Goal: Information Seeking & Learning: Learn about a topic

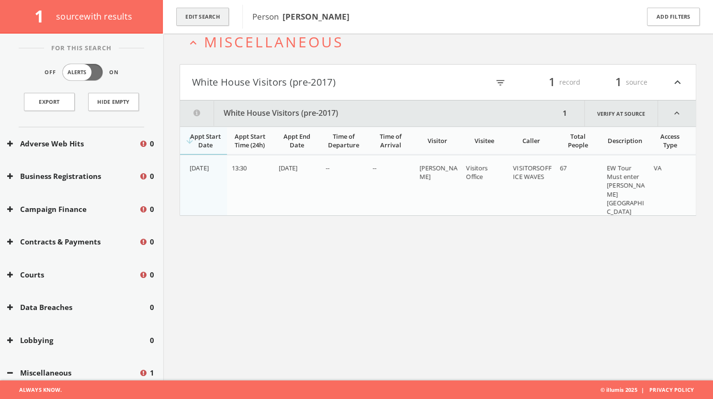
click at [205, 12] on button "Edit Search" at bounding box center [202, 17] width 53 height 19
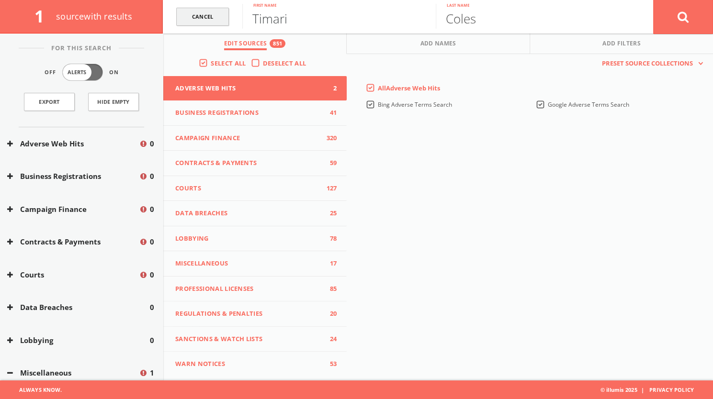
drag, startPoint x: 318, startPoint y: 23, endPoint x: 225, endPoint y: 19, distance: 92.5
click at [225, 19] on form "[PERSON_NAME]l [PERSON_NAME] Fir[PERSON_NAME]me [PERSON_NAME] Last name Cancel" at bounding box center [438, 17] width 550 height 34
type input "[PERSON_NAME]"
drag, startPoint x: 487, startPoint y: 12, endPoint x: 431, endPoint y: 16, distance: 56.2
click at [431, 16] on form "[PERSON_NAME] [PERSON_NAME] Fir[PERSON_NAME]me [PERSON_NAME] Last name Cancel" at bounding box center [438, 17] width 550 height 34
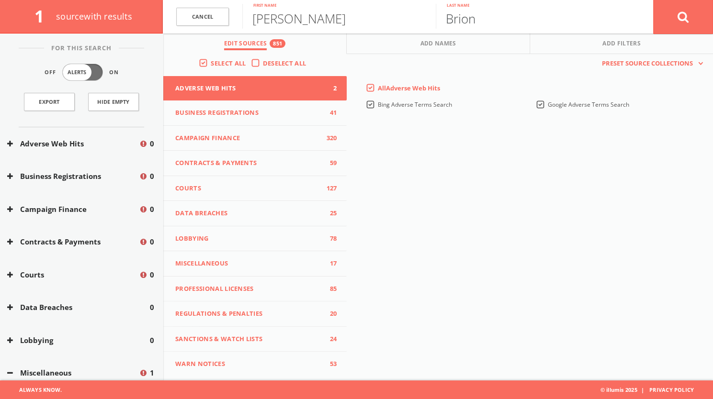
type input "Brion"
click at [687, 19] on icon at bounding box center [683, 17] width 11 height 12
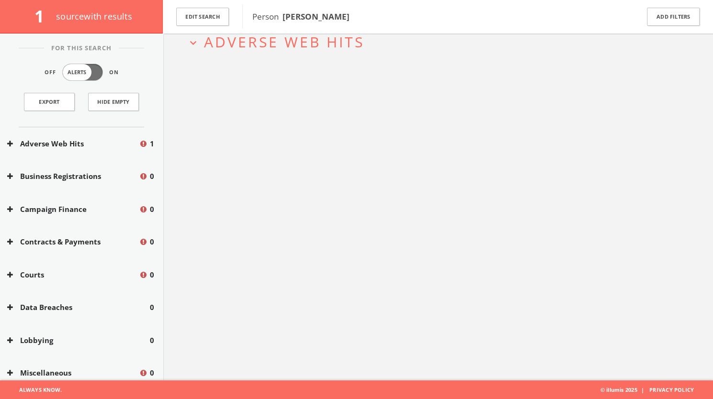
click at [306, 38] on span "Adverse Web Hits" at bounding box center [284, 42] width 160 height 20
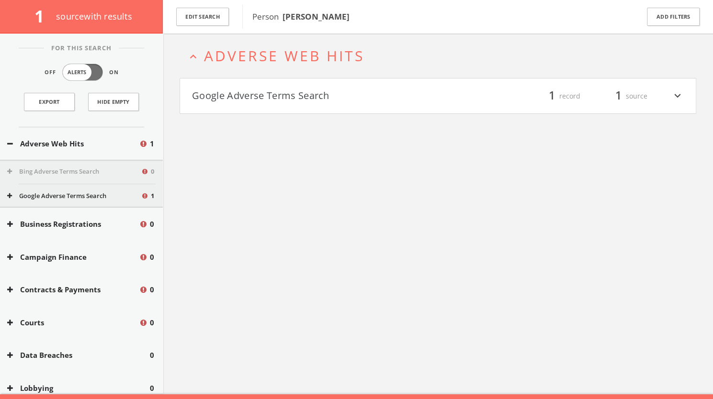
click at [295, 92] on button "Google Adverse Terms Search" at bounding box center [315, 96] width 246 height 16
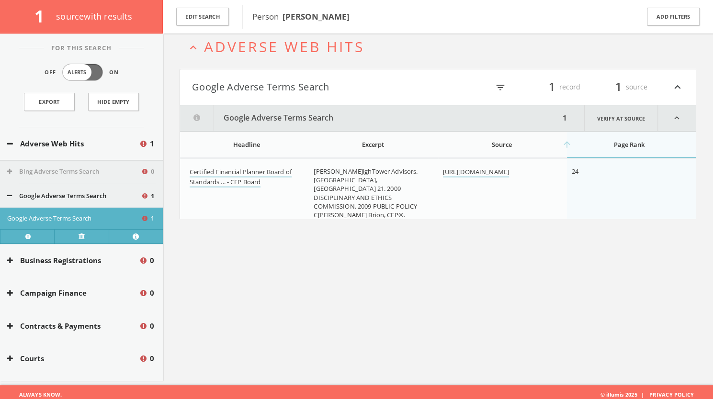
scroll to position [56, 0]
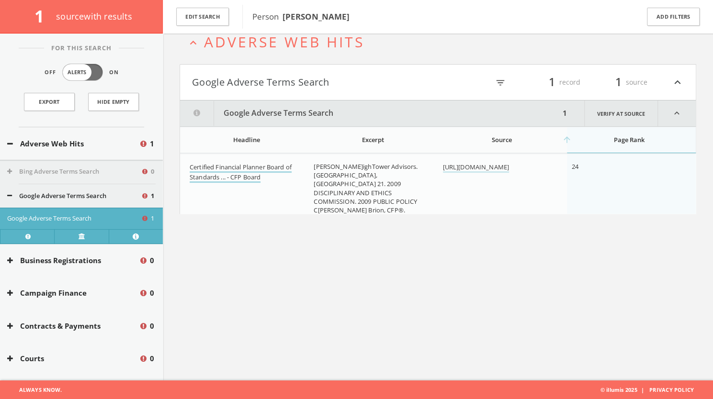
click at [256, 168] on link "Certified Financial Planner Board of Standards ... - CFP Board" at bounding box center [241, 173] width 102 height 20
click at [212, 17] on button "Edit Search" at bounding box center [202, 17] width 53 height 19
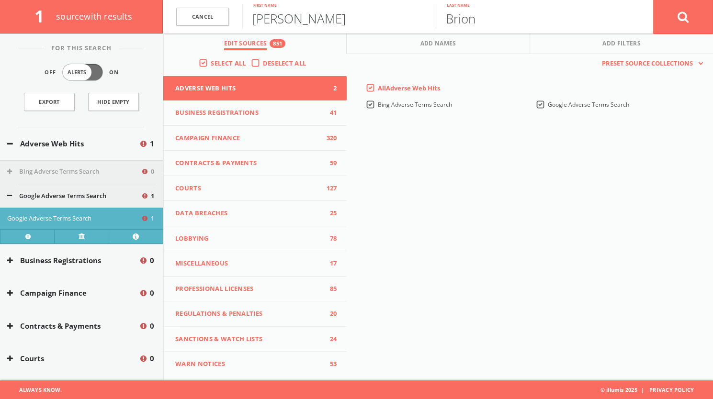
drag, startPoint x: 314, startPoint y: 23, endPoint x: 243, endPoint y: 21, distance: 70.4
click at [243, 21] on input "[PERSON_NAME]" at bounding box center [339, 16] width 194 height 25
type input "[PERSON_NAME]"
drag, startPoint x: 490, startPoint y: 21, endPoint x: 410, endPoint y: 18, distance: 79.1
click at [410, 18] on form "Can[PERSON_NAME] First n[PERSON_NAME] Last name [PERSON_NAME]" at bounding box center [438, 17] width 550 height 34
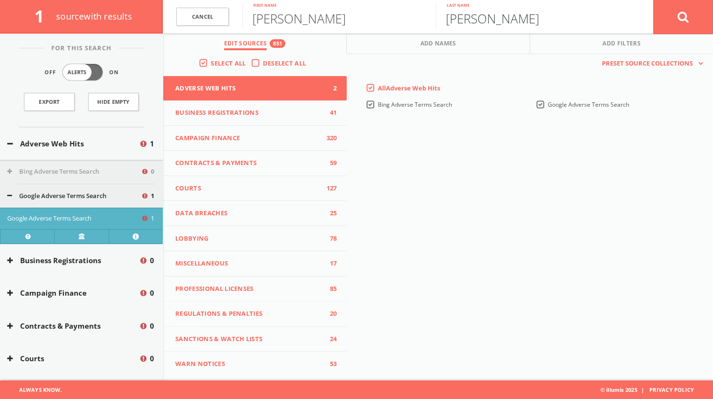
type input "[PERSON_NAME]"
click at [682, 13] on icon at bounding box center [683, 17] width 11 height 12
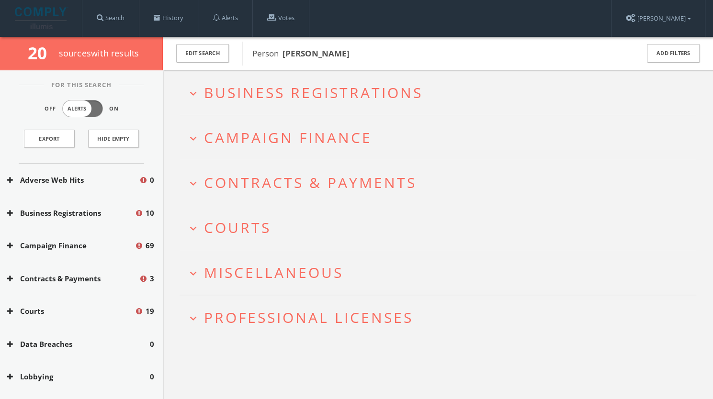
click at [251, 137] on span "Campaign Finance" at bounding box center [288, 138] width 168 height 20
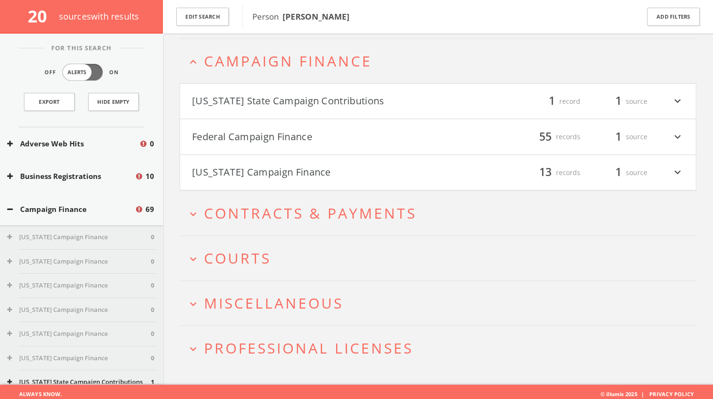
click at [282, 102] on button "[US_STATE] State Campaign Contributions" at bounding box center [315, 101] width 246 height 16
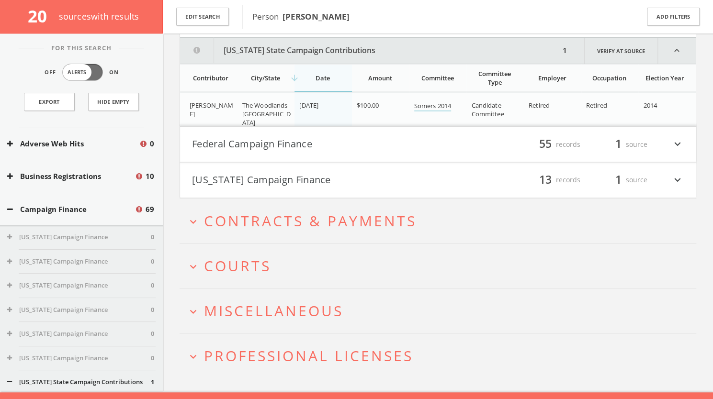
scroll to position [166, 0]
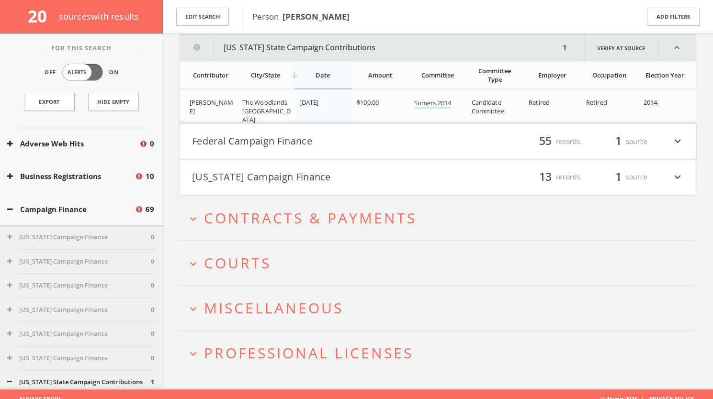
click at [316, 138] on button "Federal Campaign Finance" at bounding box center [315, 142] width 246 height 16
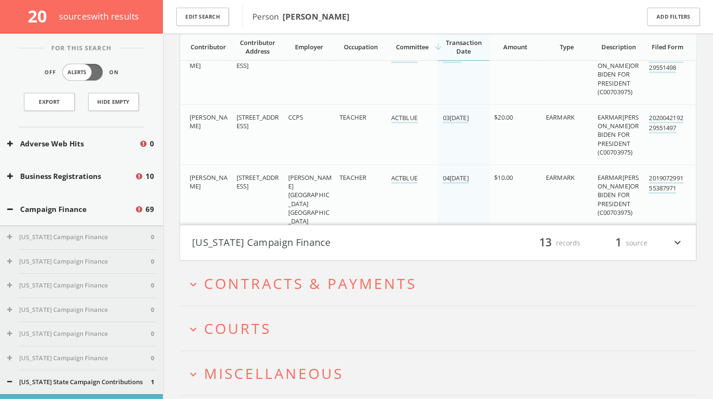
scroll to position [3417, 0]
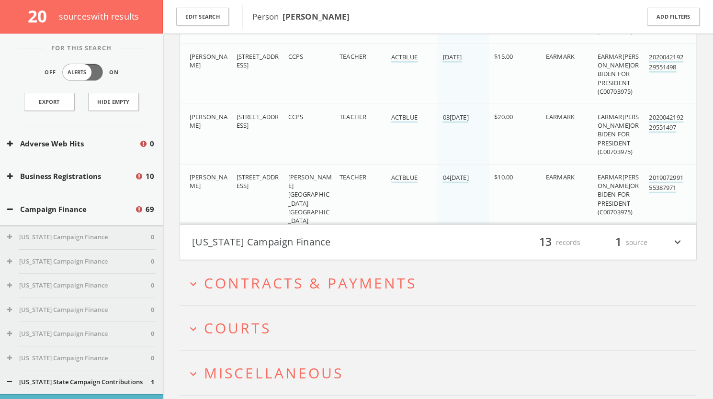
click at [345, 236] on button "[US_STATE] Campaign Finance" at bounding box center [315, 243] width 246 height 16
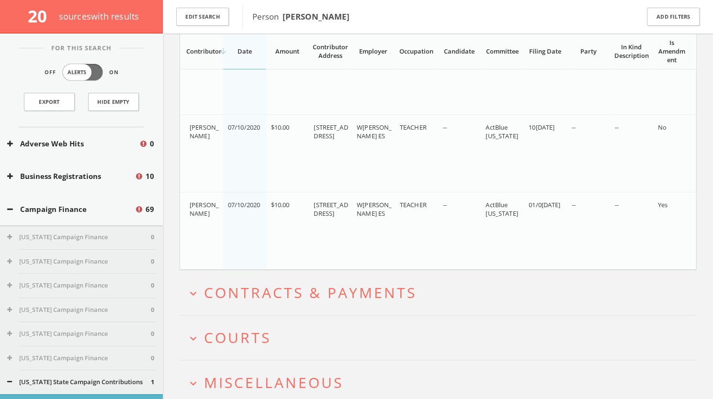
scroll to position [4448, 0]
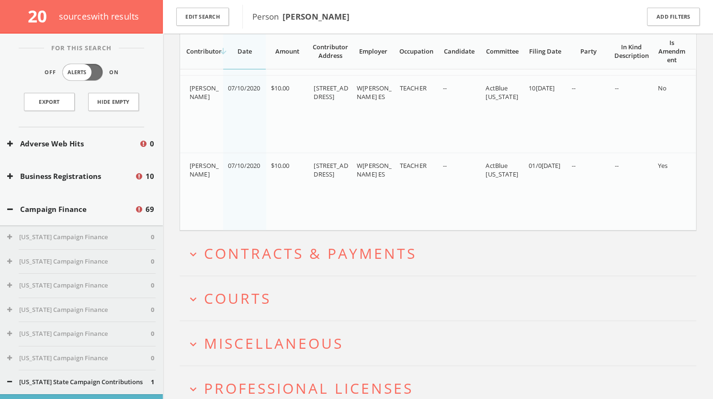
click at [308, 291] on button "expand_more Courts" at bounding box center [442, 299] width 510 height 16
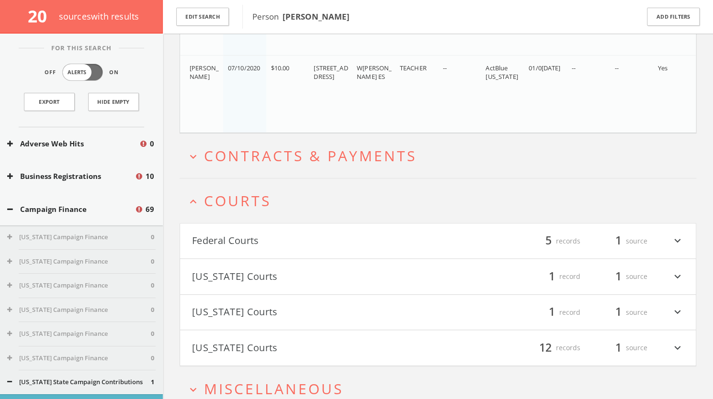
scroll to position [4632, 0]
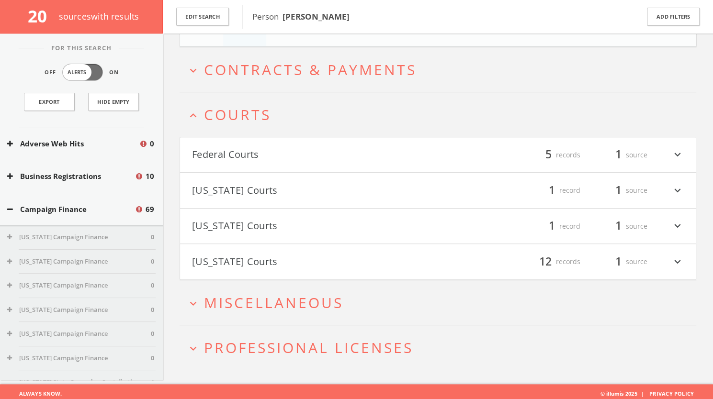
click at [333, 148] on button "Federal Courts" at bounding box center [315, 155] width 246 height 16
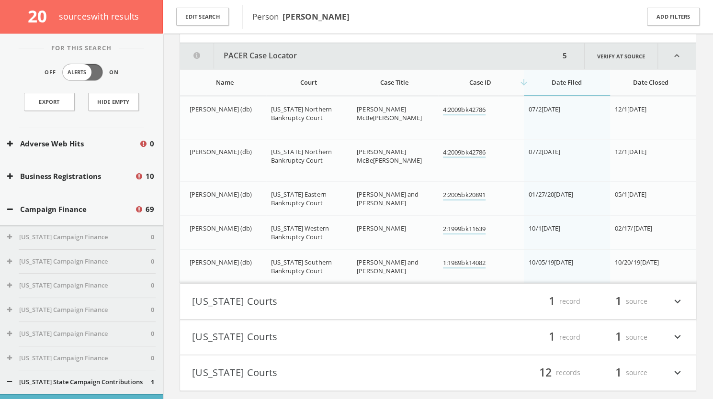
scroll to position [4768, 0]
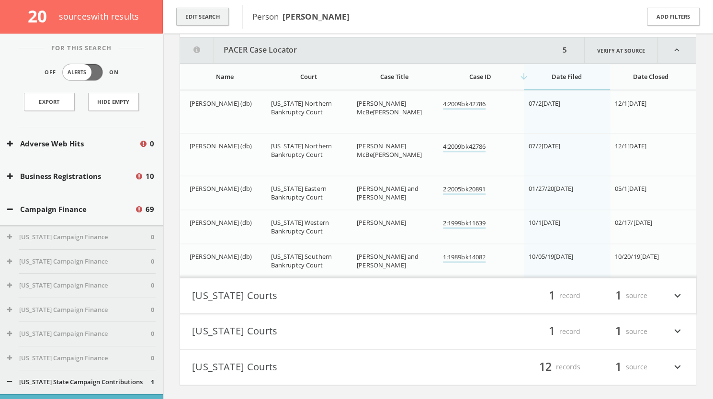
click at [192, 24] on button "Edit Search" at bounding box center [202, 17] width 53 height 19
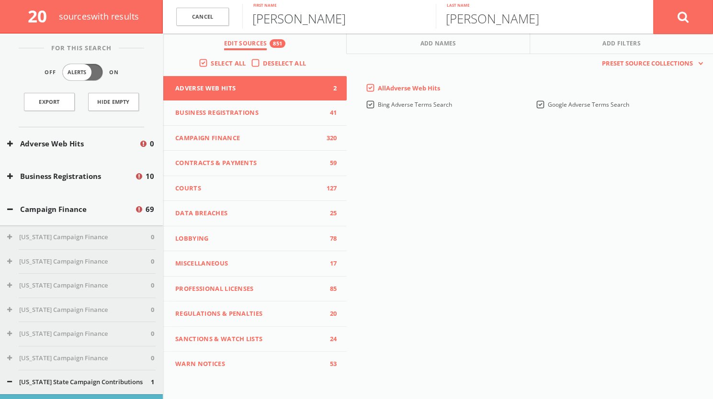
drag, startPoint x: 319, startPoint y: 23, endPoint x: 232, endPoint y: 23, distance: 87.2
click at [232, 23] on form "C[PERSON_NAME] First[PERSON_NAME] [PERSON_NAME] Last name Cancel" at bounding box center [438, 17] width 550 height 34
type input "[PERSON_NAME]"
drag, startPoint x: 513, startPoint y: 21, endPoint x: 429, endPoint y: 24, distance: 83.4
click at [429, 24] on form "Cancel [PERSON_NAME] First name [PERSON_NAME] Last name Cancel" at bounding box center [438, 17] width 550 height 34
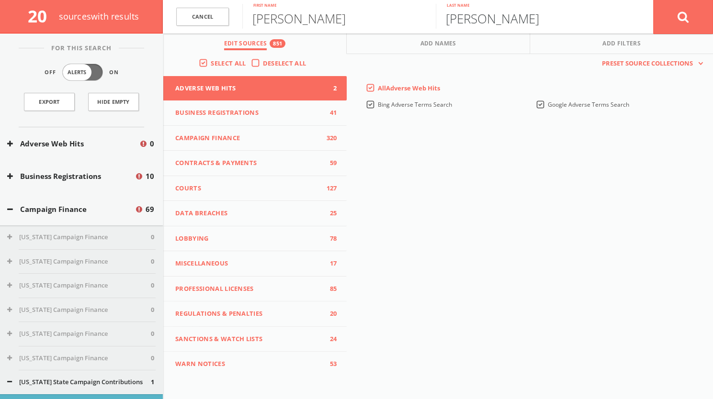
type input "[PERSON_NAME]"
click at [683, 18] on icon at bounding box center [683, 17] width 11 height 12
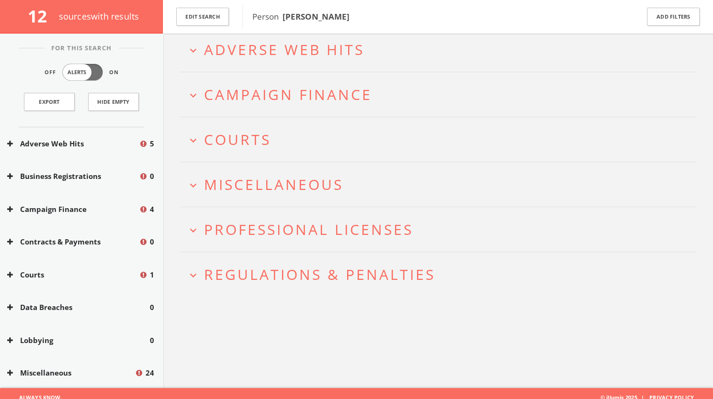
click at [304, 52] on span "Adverse Web Hits" at bounding box center [284, 50] width 160 height 20
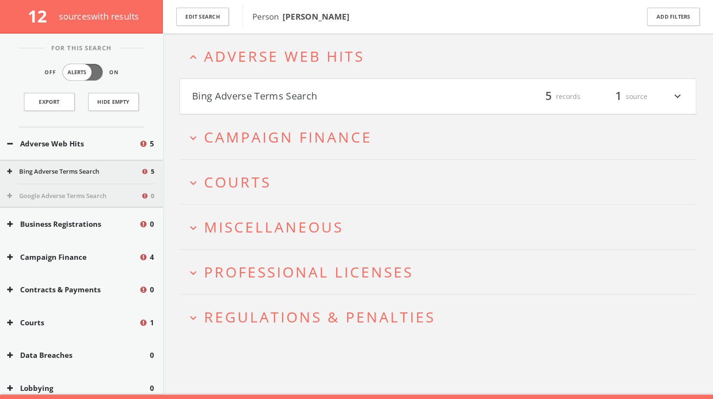
click at [328, 103] on button "Bing Adverse Terms Search" at bounding box center [315, 97] width 246 height 16
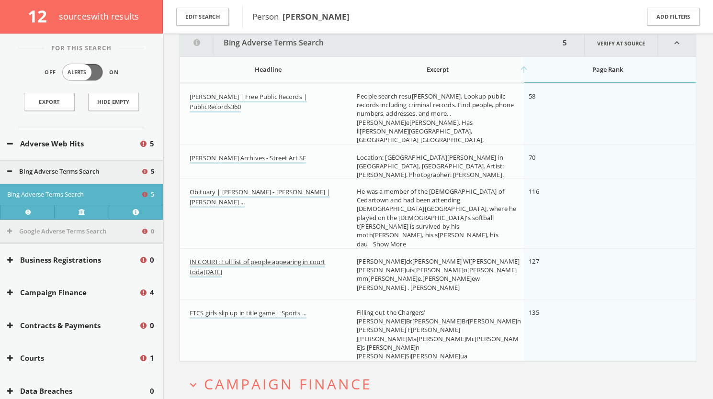
scroll to position [126, 0]
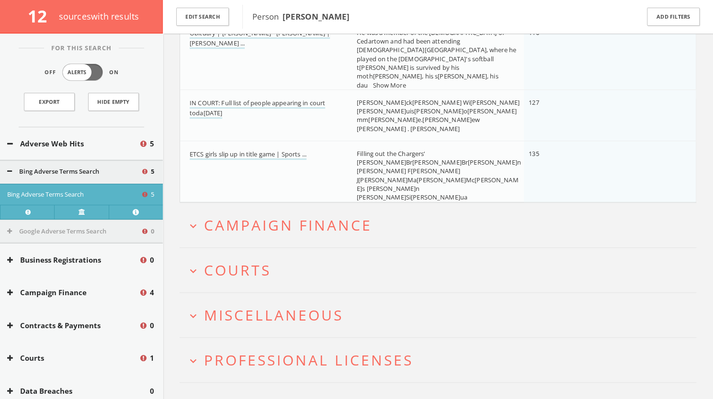
click at [359, 226] on span "Campaign Finance" at bounding box center [288, 226] width 168 height 20
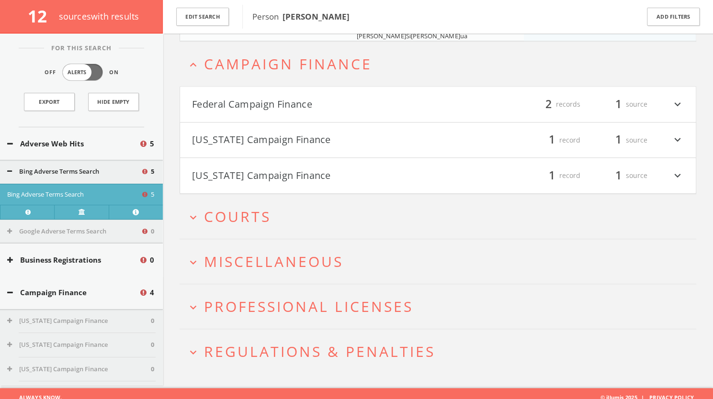
scroll to position [452, 0]
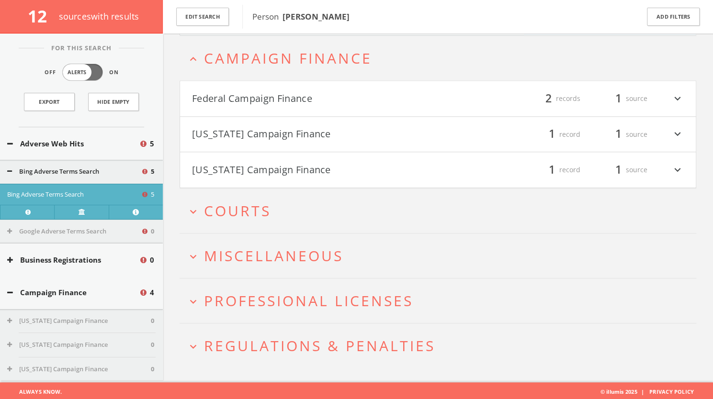
click at [341, 98] on button "Federal Campaign Finance" at bounding box center [315, 99] width 246 height 16
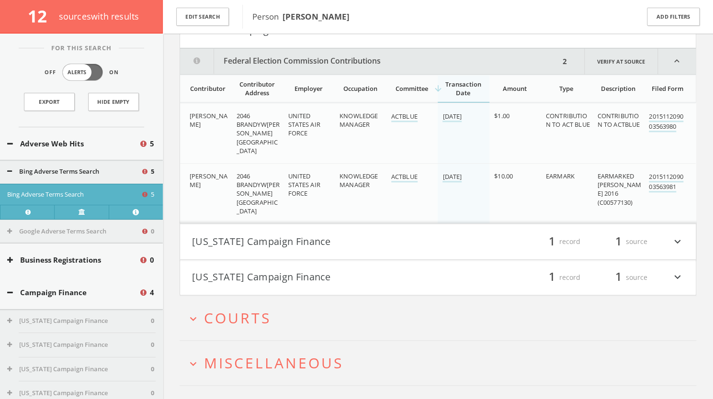
scroll to position [534, 0]
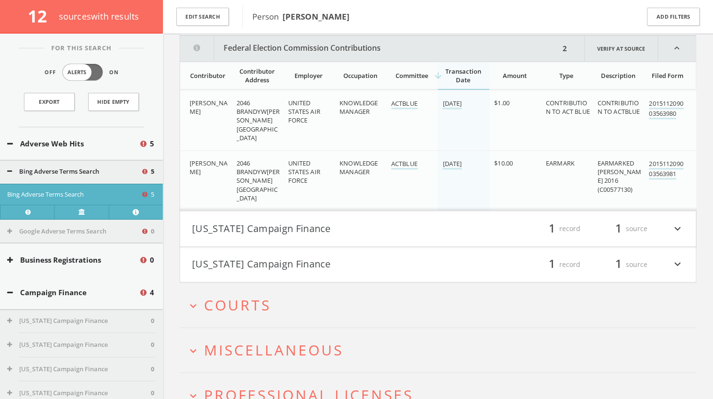
click at [340, 214] on h4 "[US_STATE] Campaign Finance filter_list 1 record 1 source expand_more" at bounding box center [438, 228] width 516 height 35
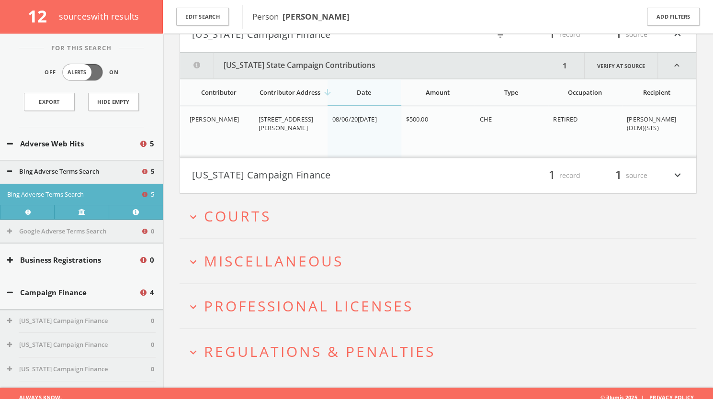
scroll to position [732, 0]
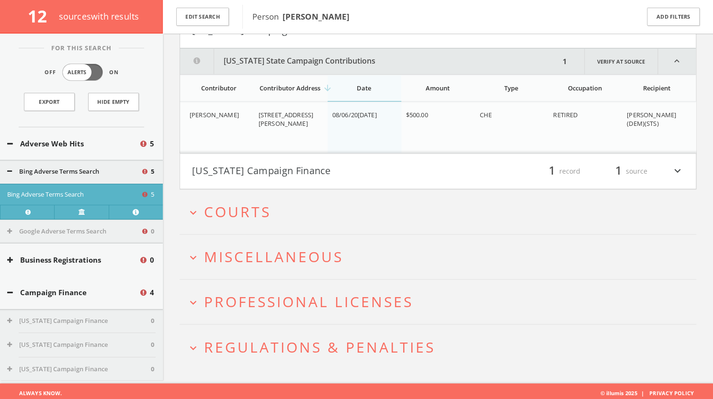
click at [340, 164] on button "[US_STATE] Campaign Finance" at bounding box center [315, 171] width 246 height 16
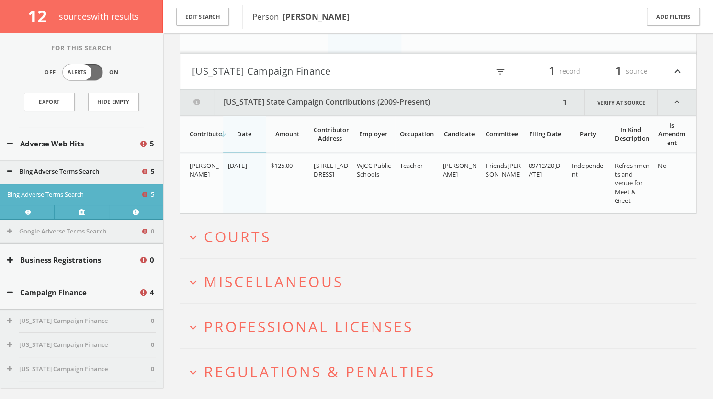
scroll to position [856, 0]
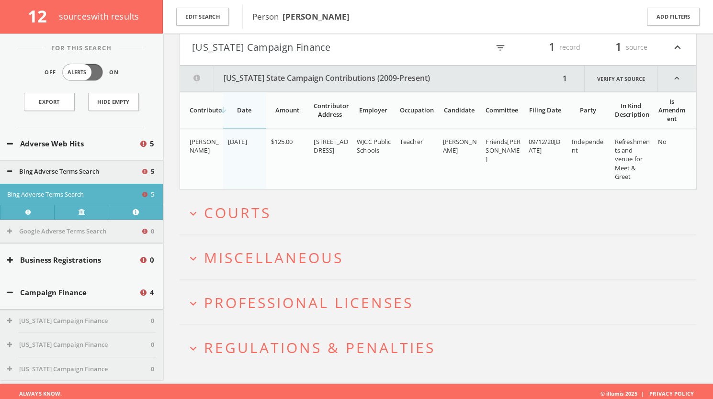
drag, startPoint x: 487, startPoint y: 149, endPoint x: 521, endPoint y: 148, distance: 34.0
click at [520, 148] on span "Friends[PERSON_NAME]" at bounding box center [503, 150] width 34 height 26
copy span "[PERSON_NAME]"
click at [344, 205] on button "expand_more Courts" at bounding box center [442, 213] width 510 height 16
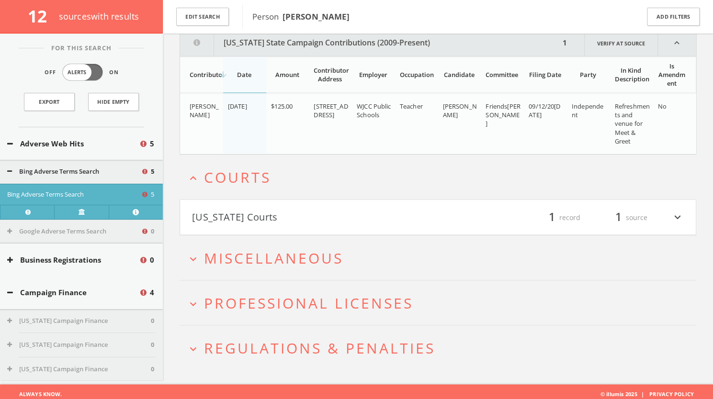
click at [344, 209] on button "[US_STATE] Courts" at bounding box center [315, 217] width 246 height 16
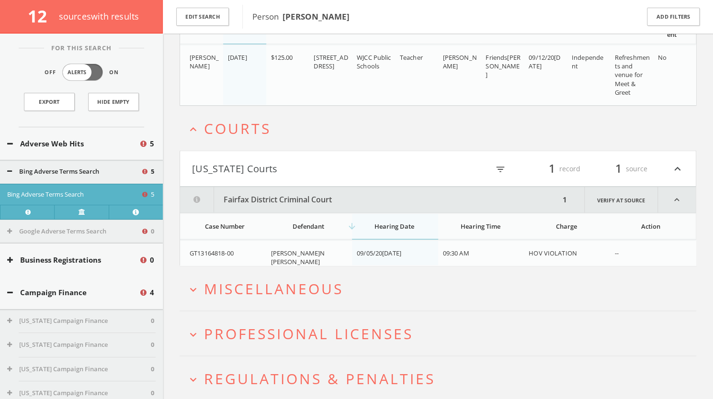
scroll to position [971, 0]
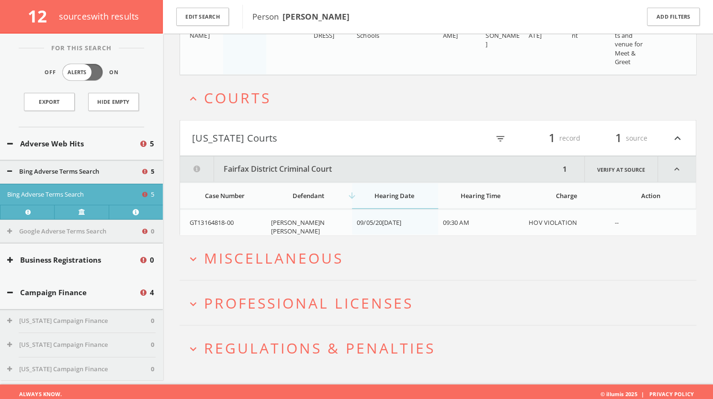
click at [302, 248] on span "Miscellaneous" at bounding box center [273, 258] width 139 height 20
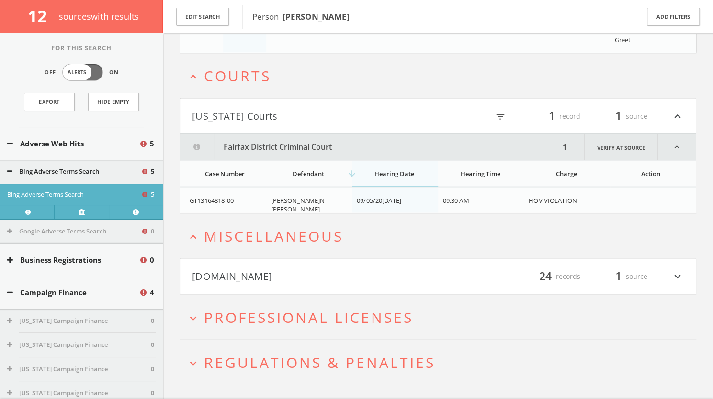
scroll to position [1007, 0]
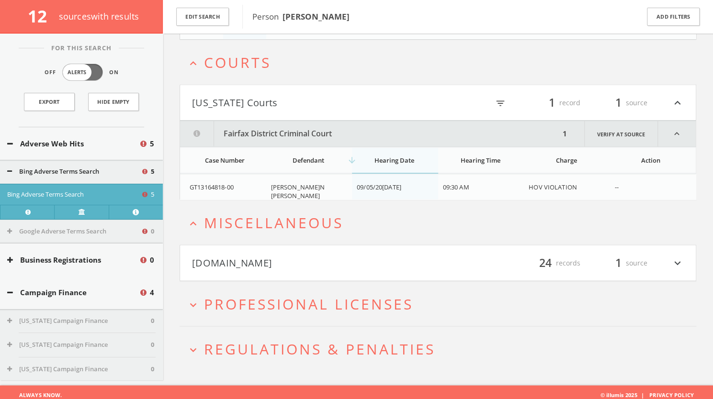
click at [321, 261] on button "[DOMAIN_NAME]" at bounding box center [315, 263] width 246 height 16
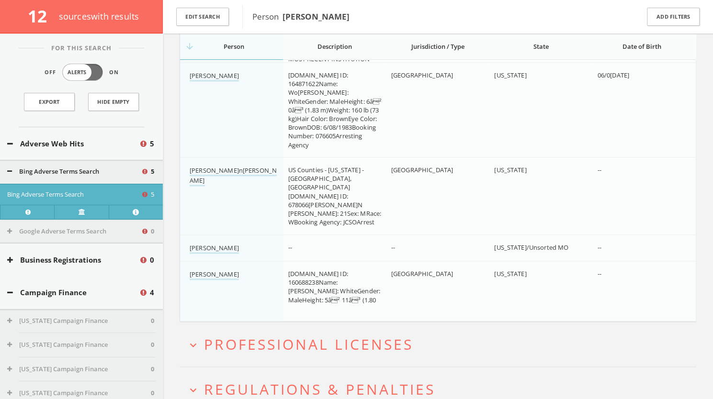
scroll to position [2788, 0]
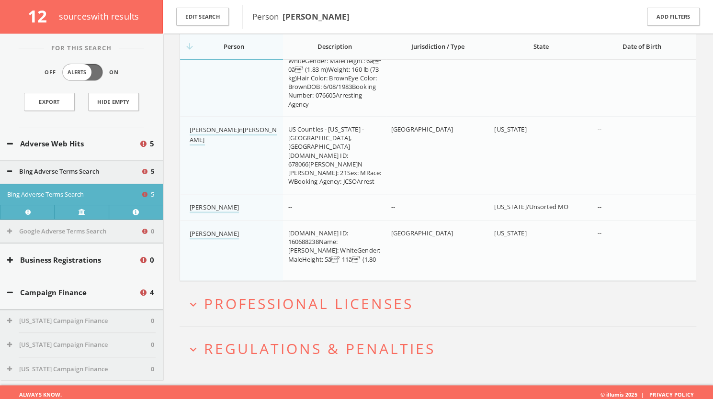
click at [236, 350] on span "Regulations & Penalties" at bounding box center [319, 349] width 231 height 20
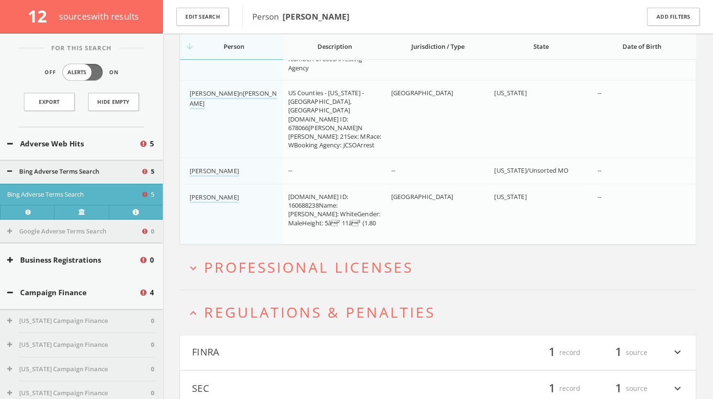
scroll to position [2859, 0]
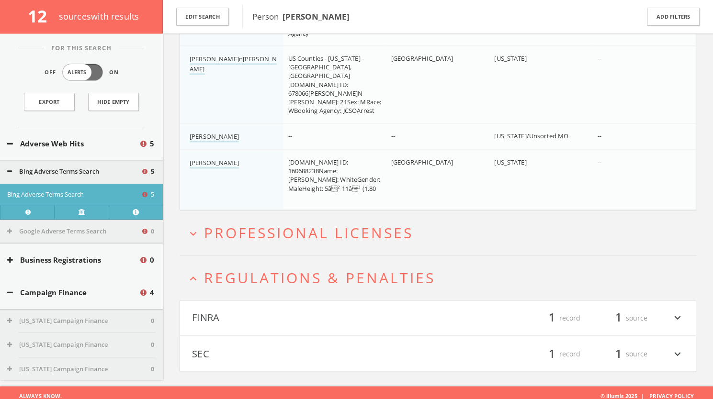
click at [248, 352] on button "SEC" at bounding box center [315, 354] width 246 height 16
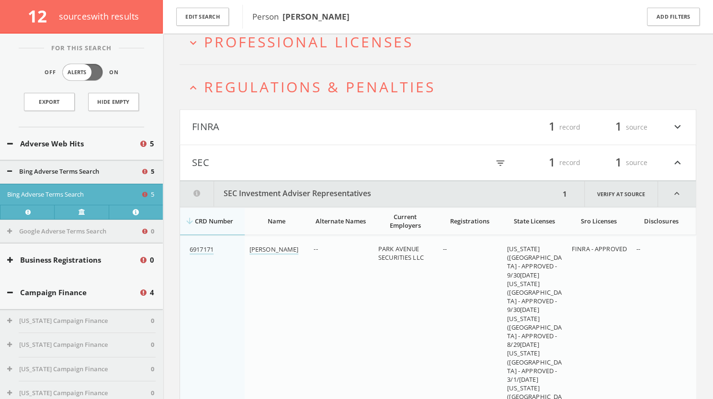
scroll to position [3012, 0]
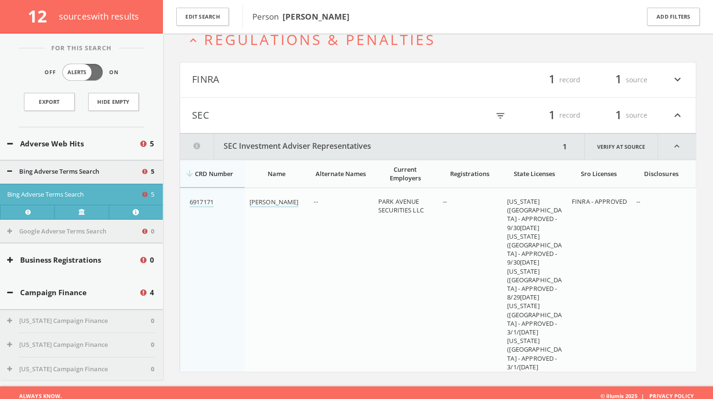
click at [305, 75] on button "FINRA" at bounding box center [315, 80] width 246 height 16
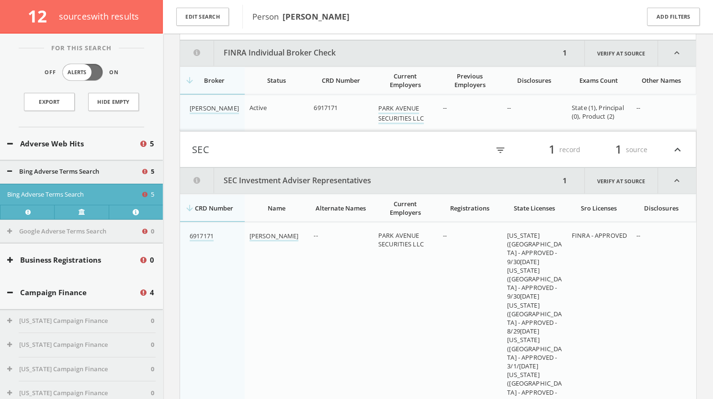
scroll to position [3071, 0]
click at [196, 11] on button "Edit Search" at bounding box center [202, 17] width 53 height 19
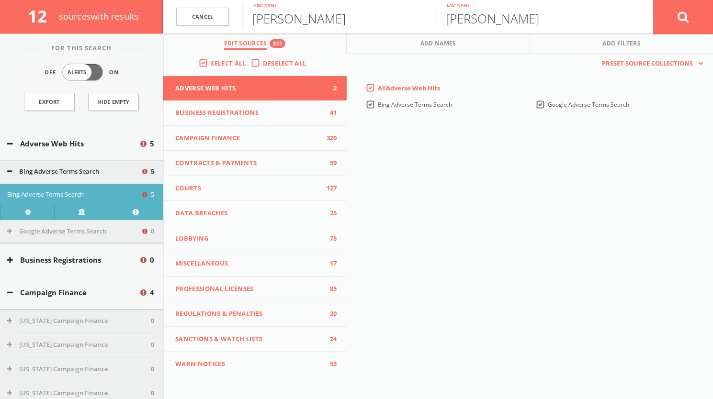
drag, startPoint x: 305, startPoint y: 17, endPoint x: 235, endPoint y: 7, distance: 70.6
click at [235, 7] on form "Can[PERSON_NAME] First n[PERSON_NAME] Last name Cancel" at bounding box center [438, 17] width 550 height 34
type input "[PERSON_NAME]"
drag, startPoint x: 509, startPoint y: 23, endPoint x: 436, endPoint y: 17, distance: 73.5
click at [436, 17] on input "[PERSON_NAME]" at bounding box center [533, 16] width 194 height 25
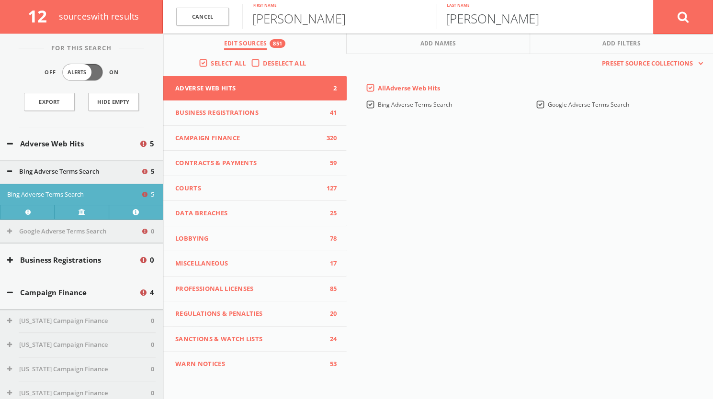
type input "[PERSON_NAME]"
click at [677, 21] on button at bounding box center [683, 17] width 60 height 34
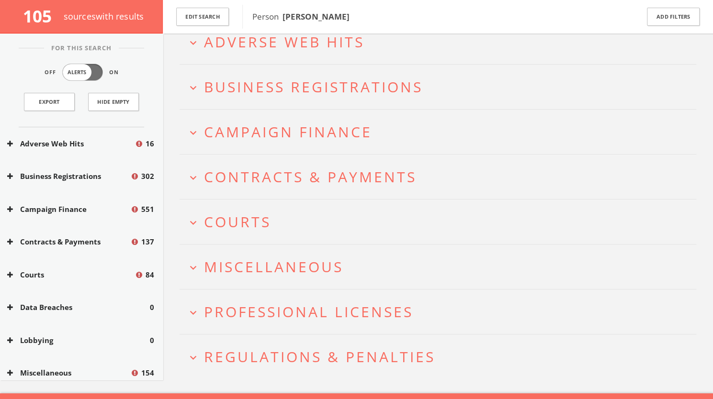
scroll to position [67, 0]
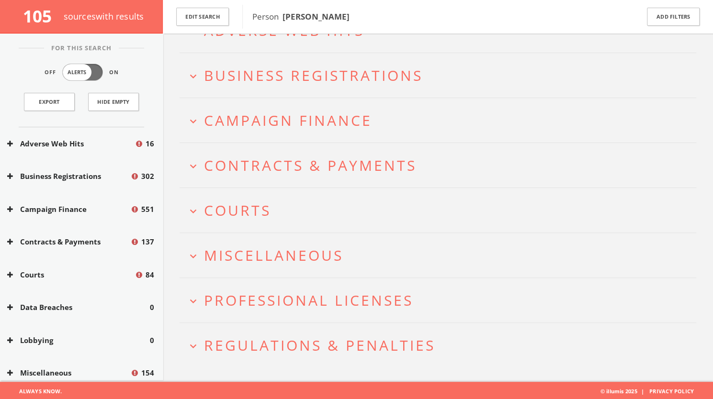
click at [252, 116] on span "Campaign Finance" at bounding box center [288, 121] width 168 height 20
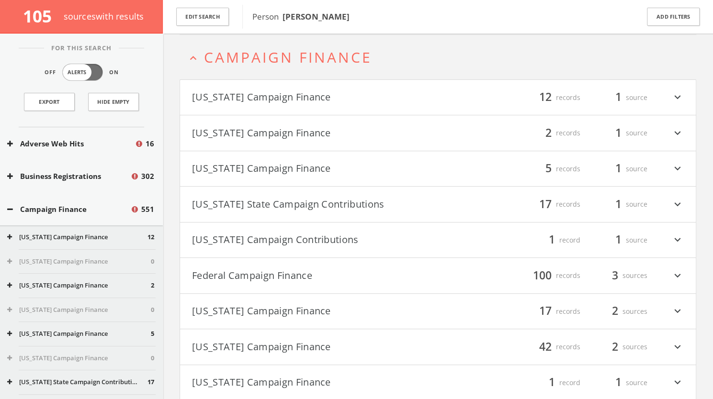
scroll to position [131, 0]
click at [289, 274] on button "Federal Campaign Finance" at bounding box center [315, 275] width 246 height 16
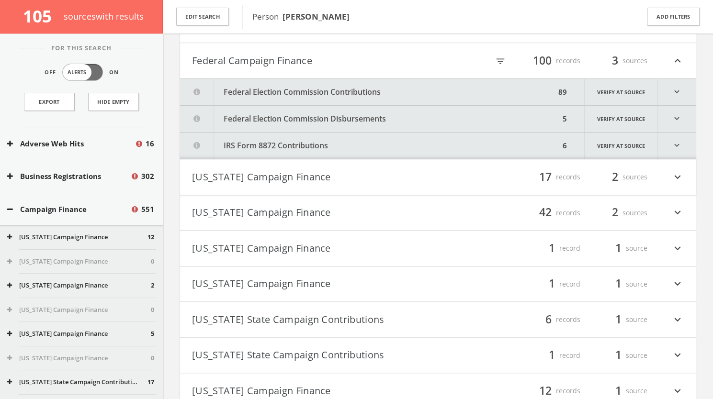
scroll to position [353, 0]
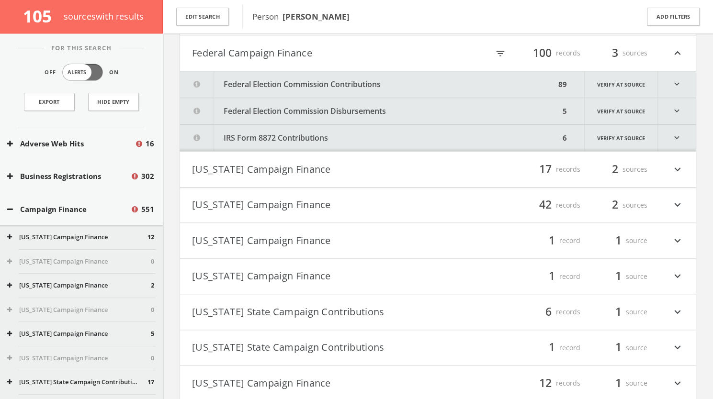
click at [319, 77] on button "Federal Election Commission Contributions" at bounding box center [368, 84] width 376 height 26
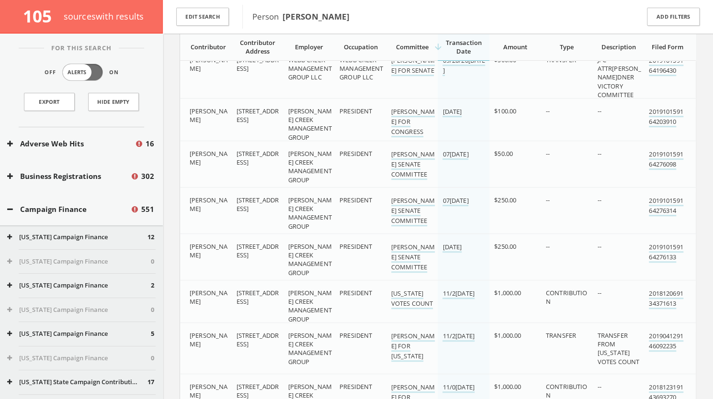
scroll to position [2263, 0]
click at [12, 208] on icon at bounding box center [10, 209] width 6 height 7
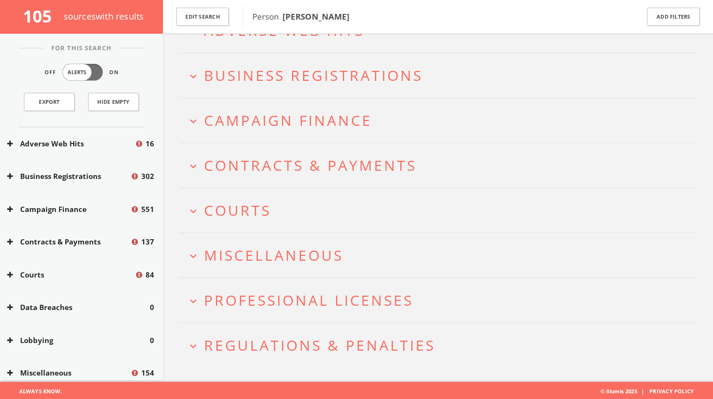
click at [48, 278] on button "Courts" at bounding box center [70, 275] width 127 height 11
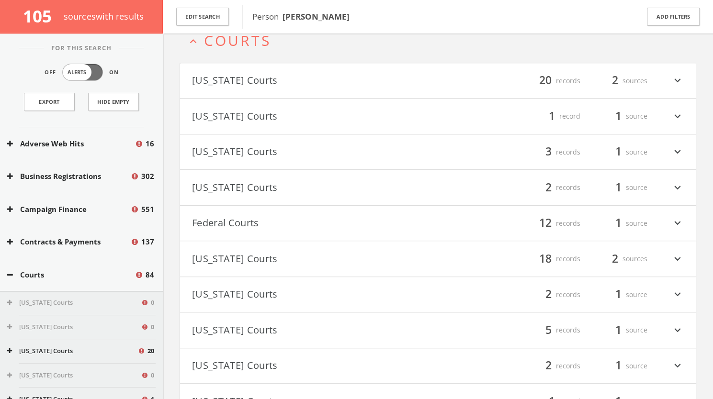
scroll to position [236, 0]
click at [295, 229] on button "Federal Courts" at bounding box center [315, 225] width 246 height 16
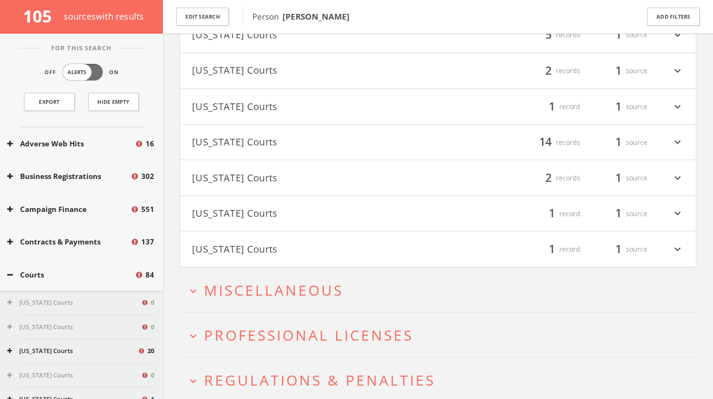
scroll to position [1027, 0]
